Goal: Information Seeking & Learning: Learn about a topic

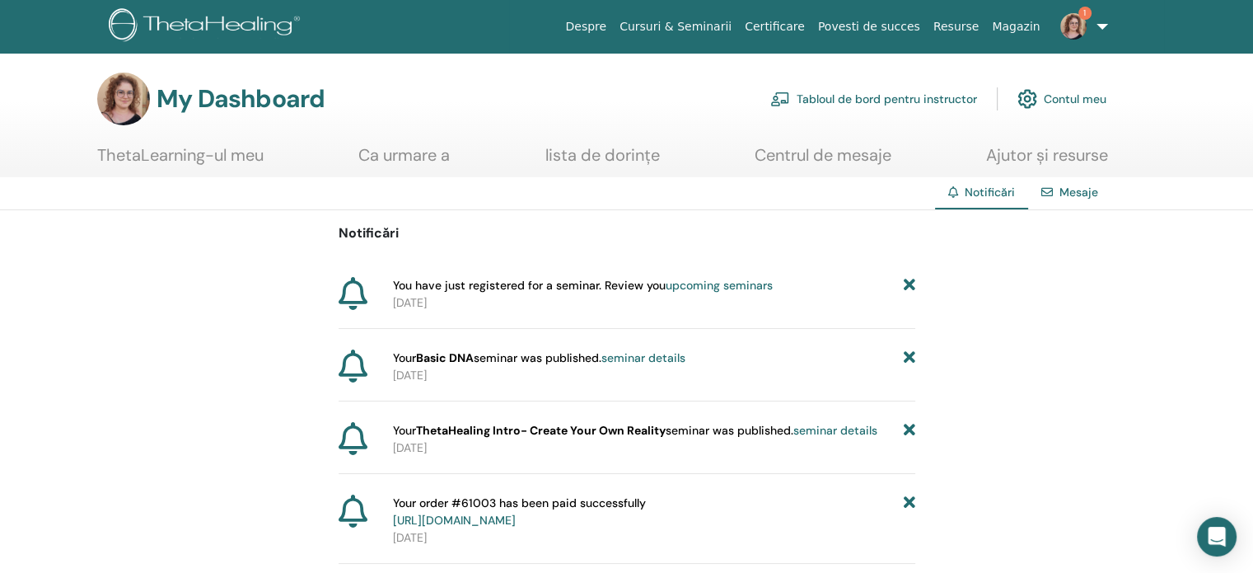
click at [704, 286] on link "upcoming seminars" at bounding box center [719, 285] width 107 height 15
